Goal: Task Accomplishment & Management: Manage account settings

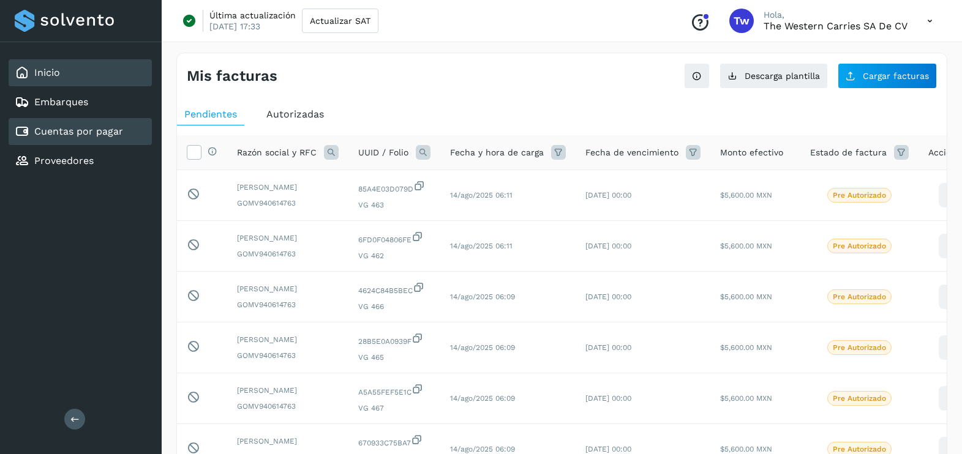
scroll to position [57, 0]
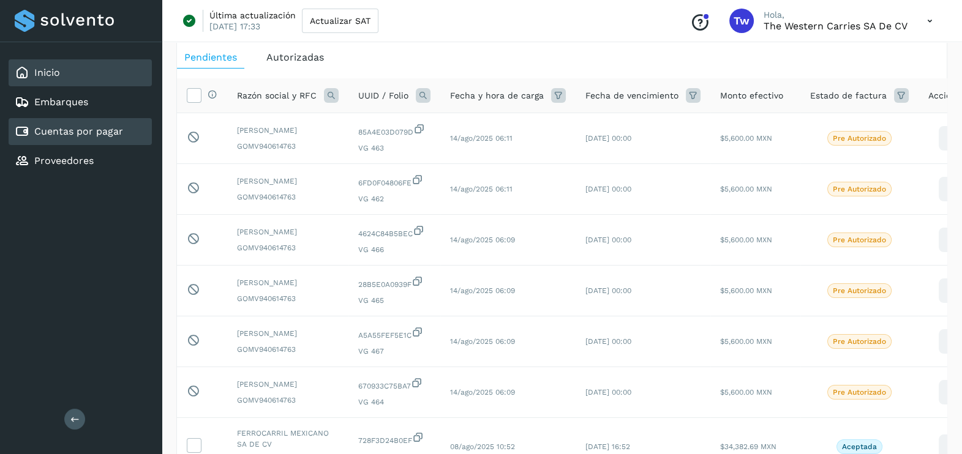
click at [73, 72] on div "Inicio" at bounding box center [80, 72] width 143 height 27
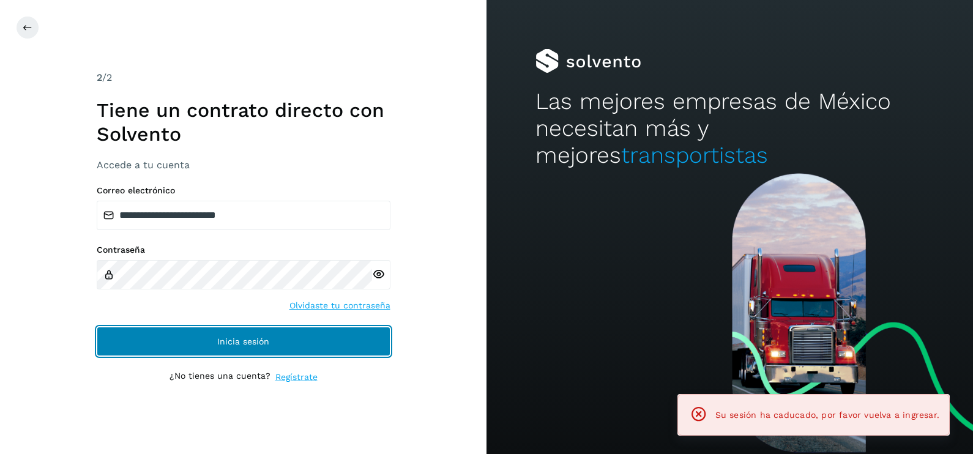
click at [355, 340] on button "Inicia sesión" at bounding box center [244, 341] width 294 height 29
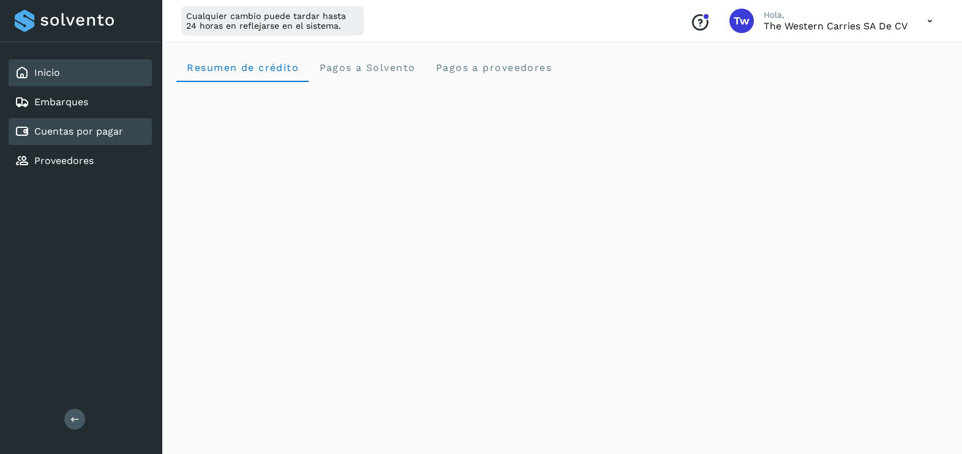
click at [92, 137] on div "Cuentas por pagar" at bounding box center [69, 131] width 108 height 15
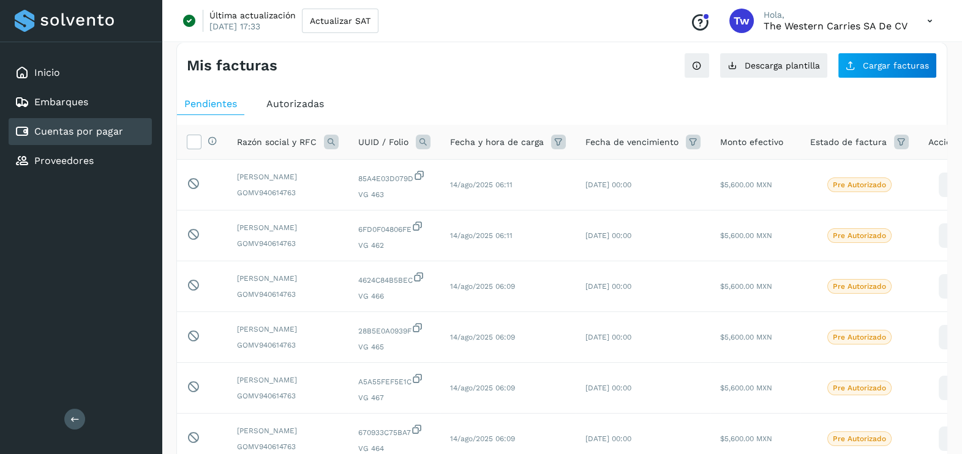
scroll to position [5, 0]
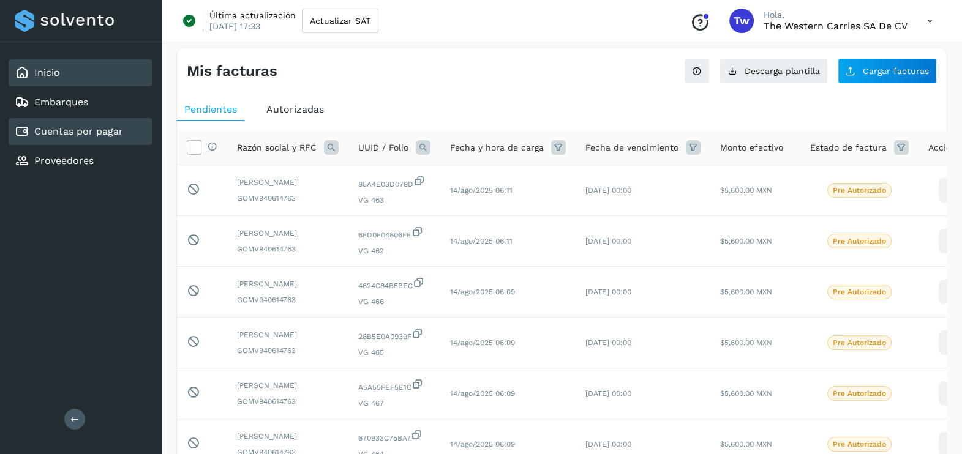
click at [60, 65] on div "Inicio" at bounding box center [80, 72] width 143 height 27
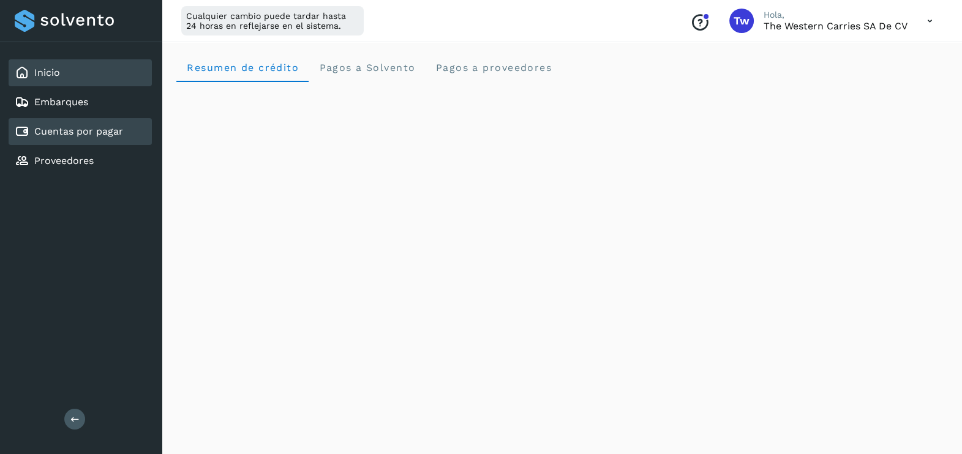
click at [138, 132] on div "Cuentas por pagar" at bounding box center [80, 131] width 143 height 27
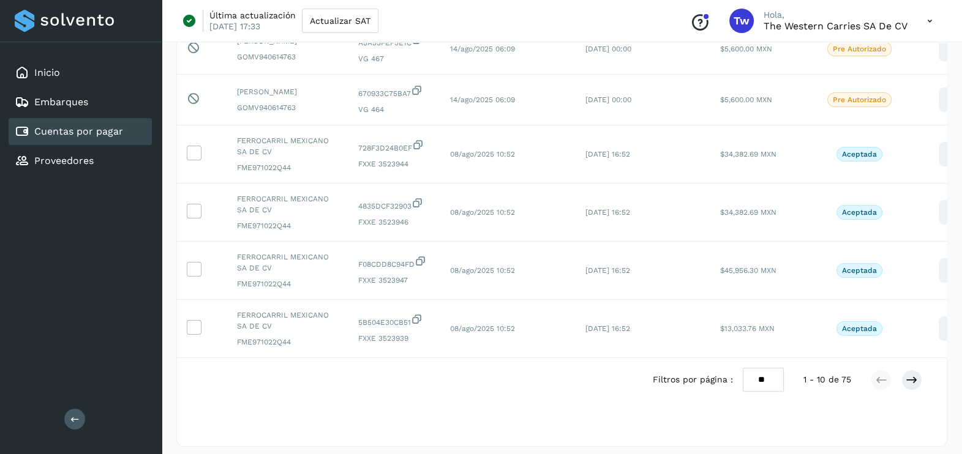
scroll to position [354, 0]
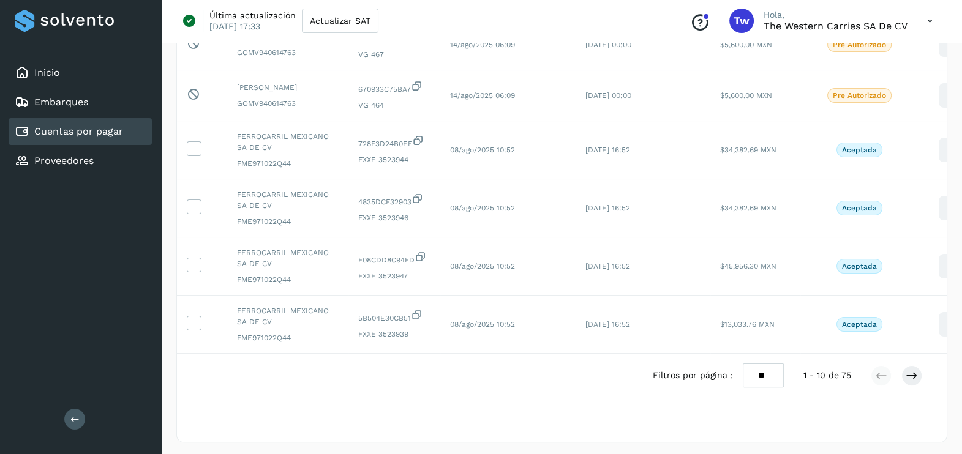
click at [918, 18] on icon at bounding box center [929, 21] width 25 height 25
click at [881, 77] on div "Cerrar sesión" at bounding box center [869, 78] width 146 height 23
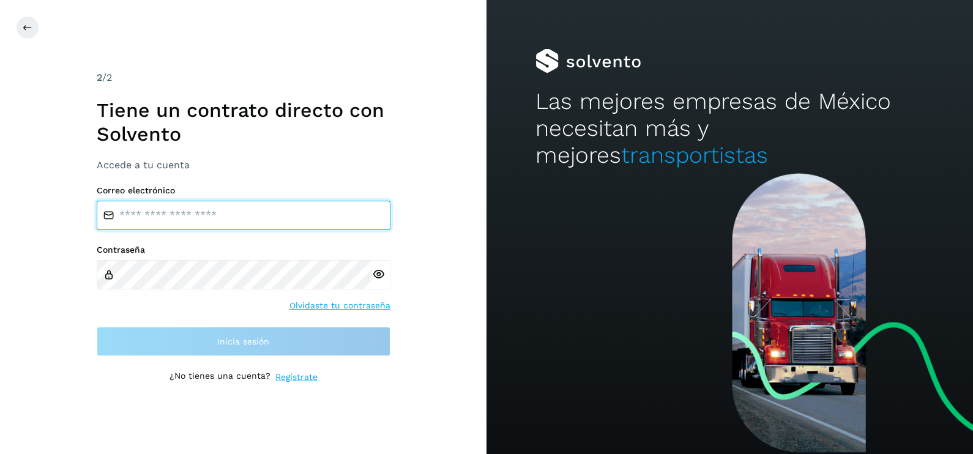
type input "**********"
